Goal: Task Accomplishment & Management: Manage account settings

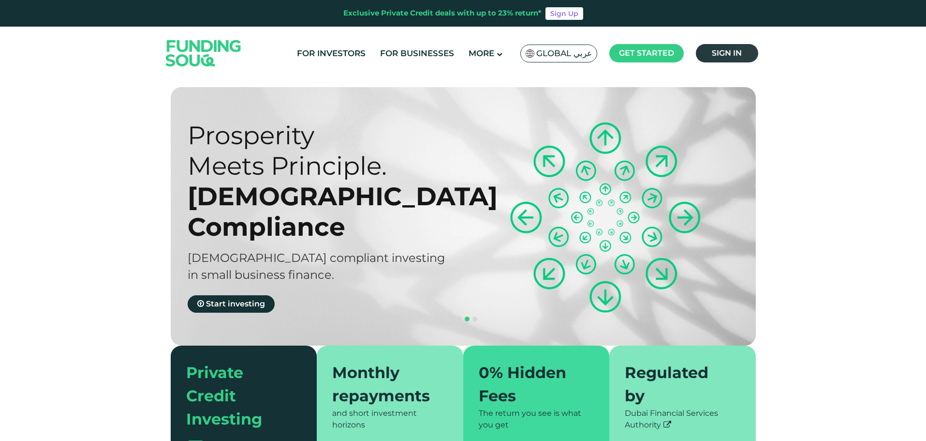
click at [725, 56] on span "Sign in" at bounding box center [727, 52] width 30 height 9
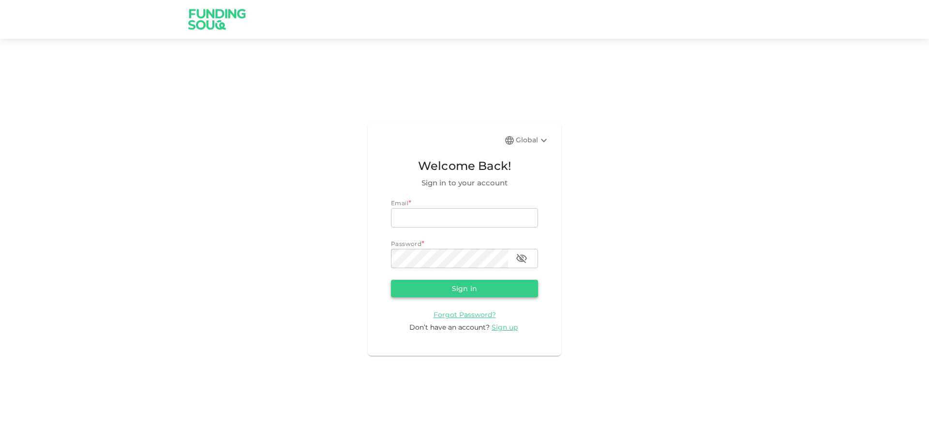
type input "[EMAIL_ADDRESS][DOMAIN_NAME]"
click at [471, 287] on button "Sign in" at bounding box center [464, 288] width 147 height 17
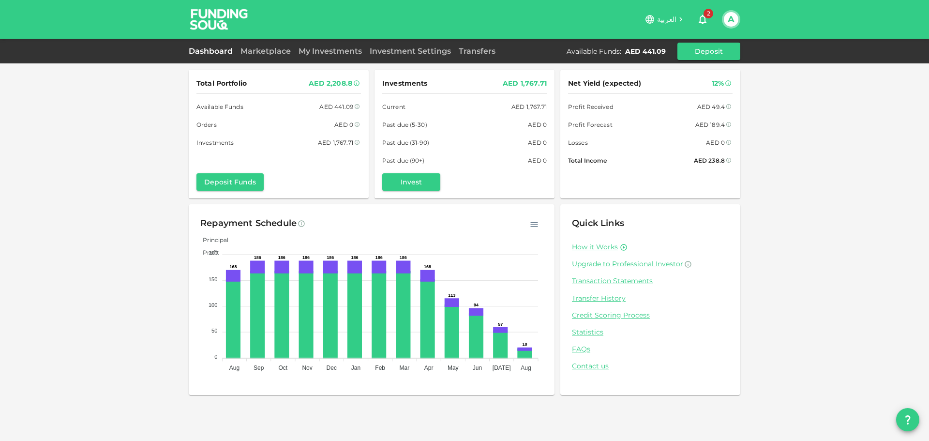
click at [707, 16] on span "2" at bounding box center [708, 14] width 10 height 10
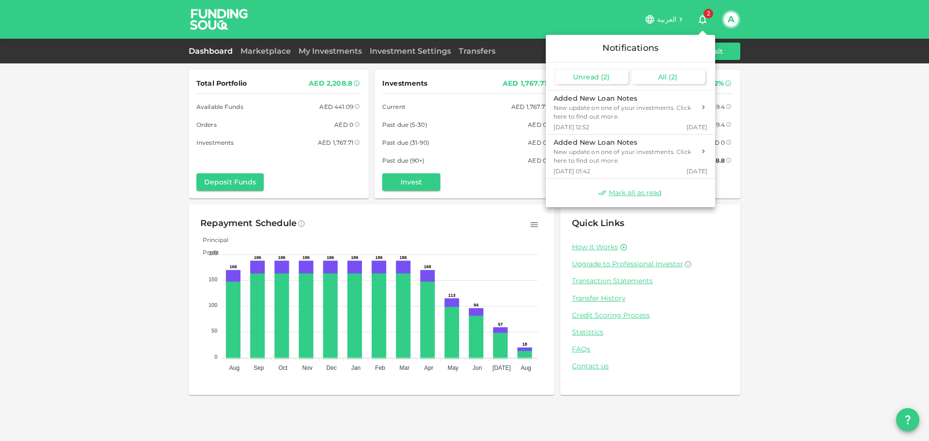
click at [670, 75] on span "( 2 )" at bounding box center [672, 77] width 9 height 9
click at [808, 128] on div at bounding box center [464, 220] width 929 height 441
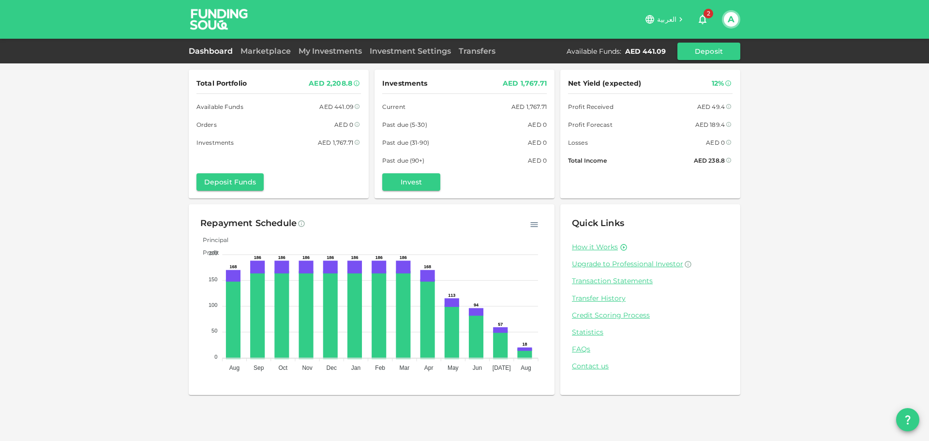
click at [221, 55] on link "Dashboard" at bounding box center [213, 50] width 48 height 9
drag, startPoint x: 658, startPoint y: 126, endPoint x: 683, endPoint y: 125, distance: 24.7
click at [683, 125] on div "Profit Forecast AED 189.4" at bounding box center [650, 124] width 164 height 10
click at [268, 49] on link "Marketplace" at bounding box center [265, 50] width 58 height 9
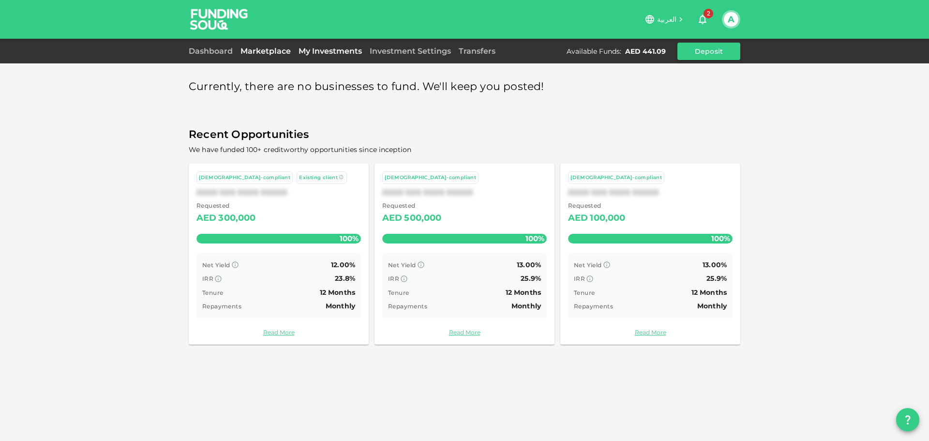
click at [327, 48] on link "My Investments" at bounding box center [330, 50] width 71 height 9
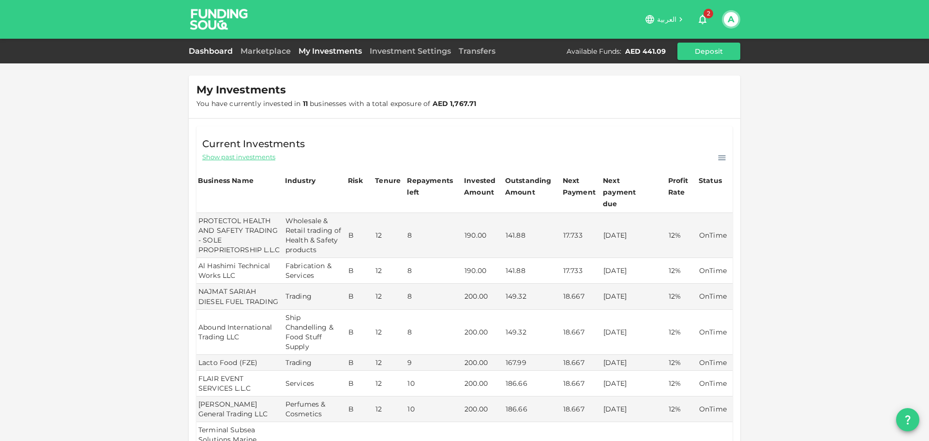
click at [213, 52] on link "Dashboard" at bounding box center [213, 50] width 48 height 9
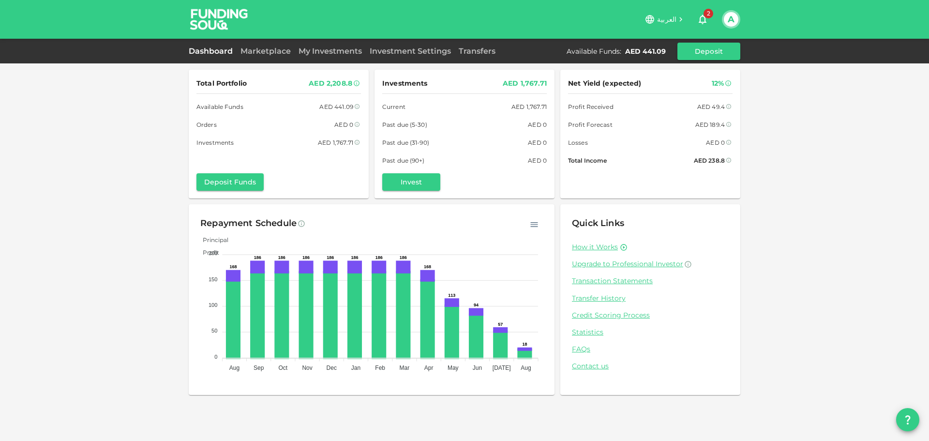
click at [435, 45] on div "Investment Settings" at bounding box center [410, 51] width 89 height 12
click at [431, 45] on div "Investment Settings" at bounding box center [410, 51] width 89 height 12
click at [430, 46] on div "Investment Settings" at bounding box center [410, 51] width 89 height 12
click at [414, 51] on link "Investment Settings" at bounding box center [410, 50] width 89 height 9
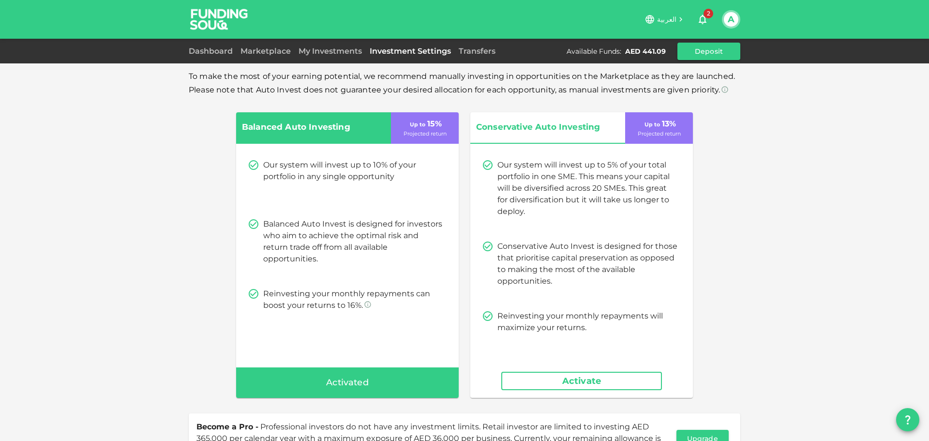
click at [226, 28] on img at bounding box center [219, 19] width 73 height 38
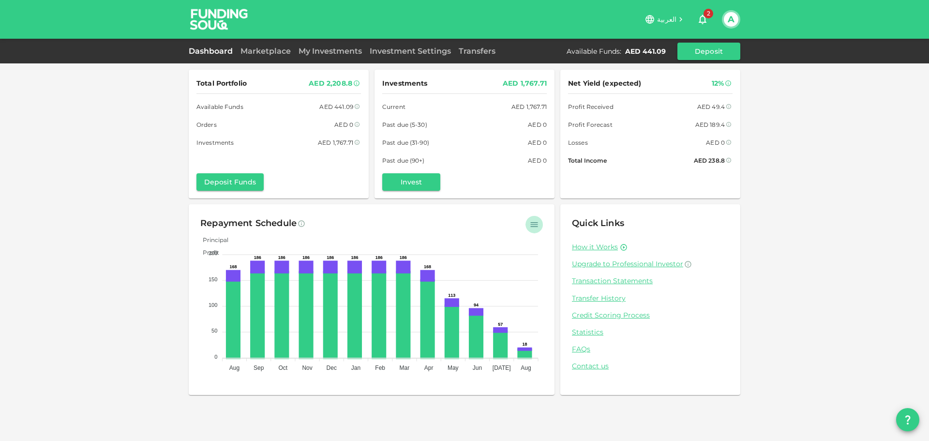
click at [532, 225] on icon "button" at bounding box center [534, 225] width 10 height 10
click at [493, 216] on div "Repayment Schedule" at bounding box center [371, 223] width 342 height 15
click at [607, 297] on link "Transfer History" at bounding box center [650, 298] width 157 height 9
click at [599, 278] on link "Transaction Statements" at bounding box center [650, 280] width 157 height 9
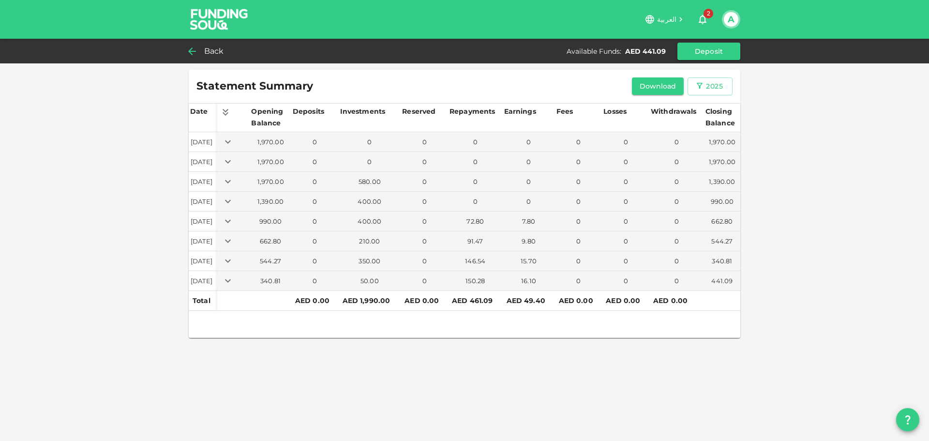
click at [212, 45] on span "Back" at bounding box center [214, 51] width 20 height 14
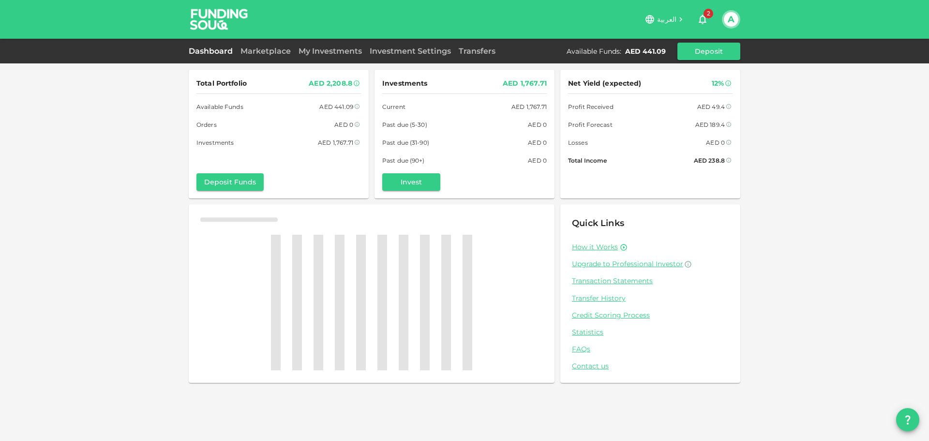
click at [213, 24] on img at bounding box center [219, 19] width 73 height 38
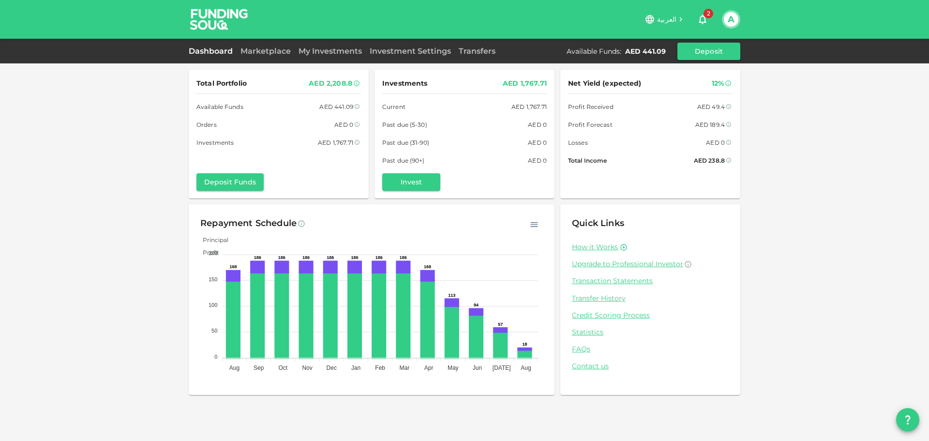
click at [729, 17] on button "A" at bounding box center [731, 19] width 15 height 15
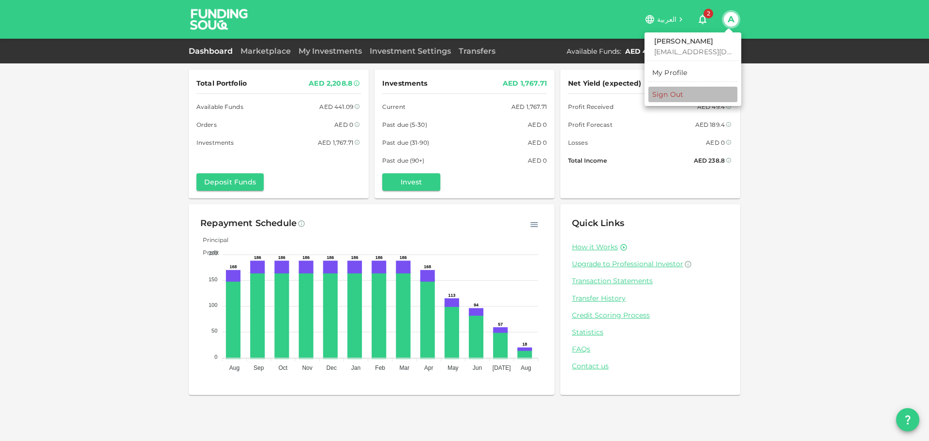
click at [670, 92] on div "Sign Out" at bounding box center [667, 94] width 31 height 10
